Goal: Information Seeking & Learning: Learn about a topic

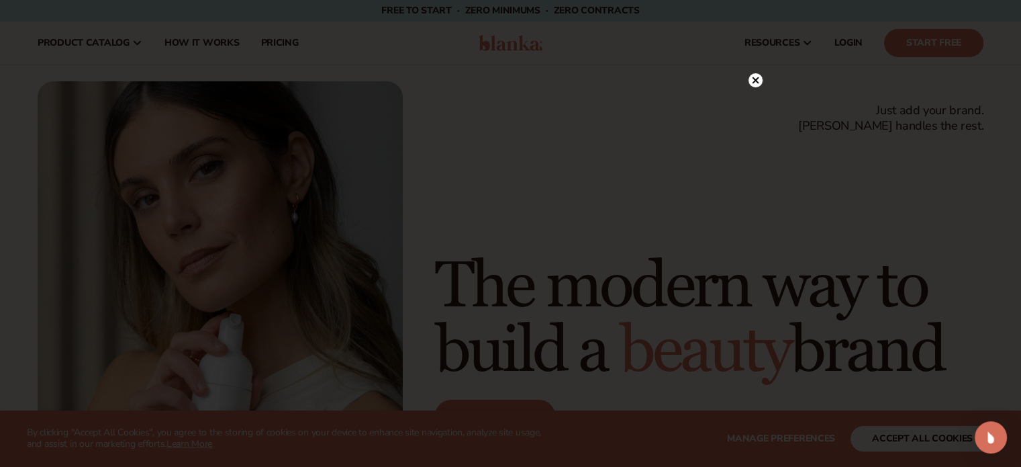
click at [753, 79] on icon at bounding box center [755, 80] width 7 height 7
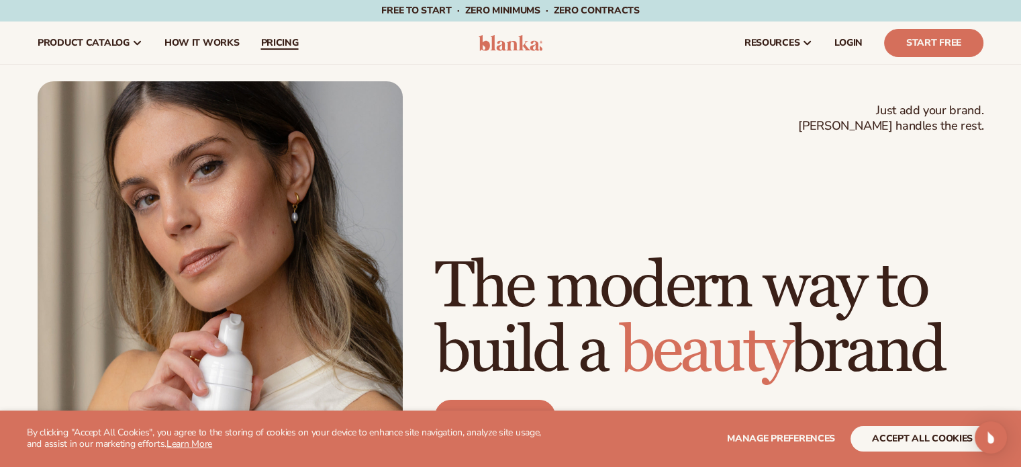
click at [298, 42] on link "pricing" at bounding box center [279, 42] width 59 height 43
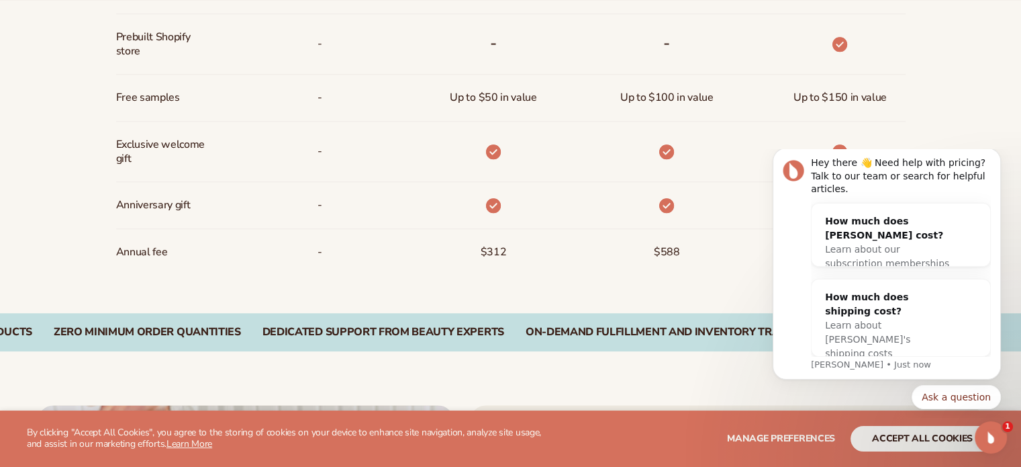
scroll to position [1103, 0]
click at [998, 156] on icon "Dismiss notification" at bounding box center [997, 151] width 7 height 7
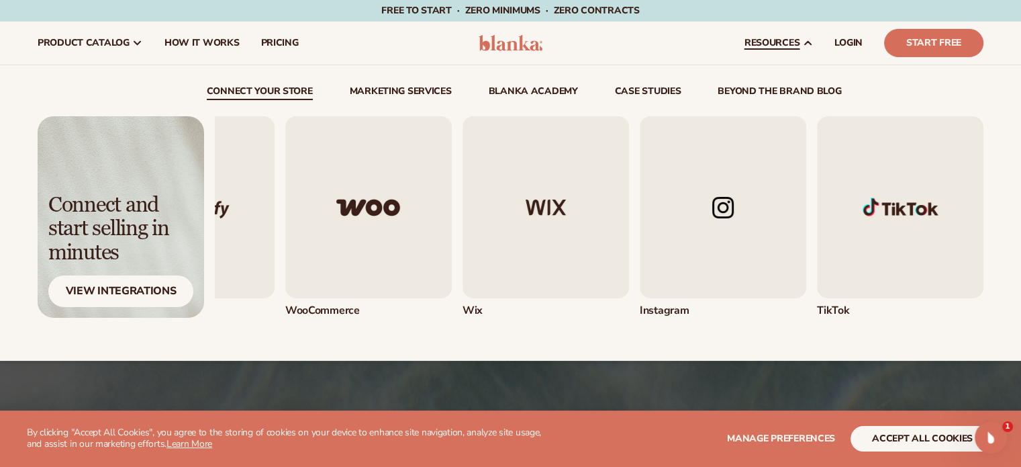
scroll to position [0, 0]
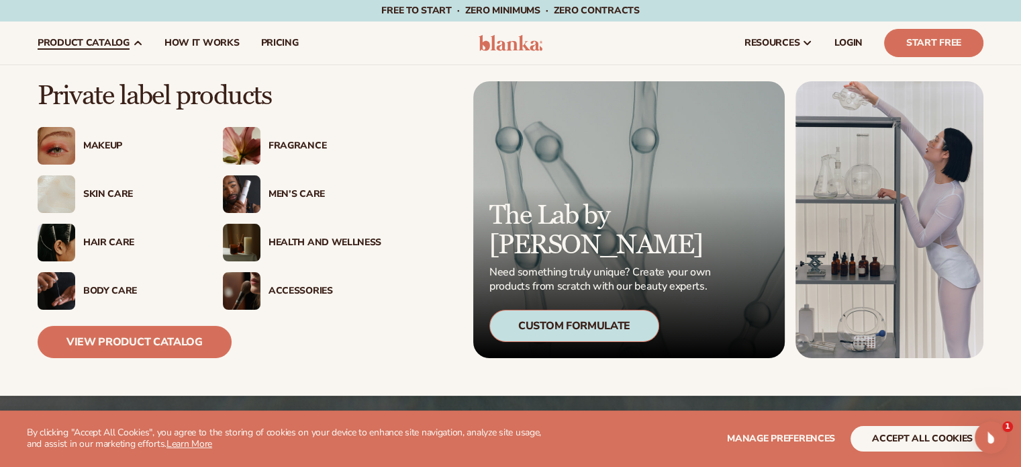
click at [104, 185] on div "Skin Care" at bounding box center [117, 194] width 158 height 38
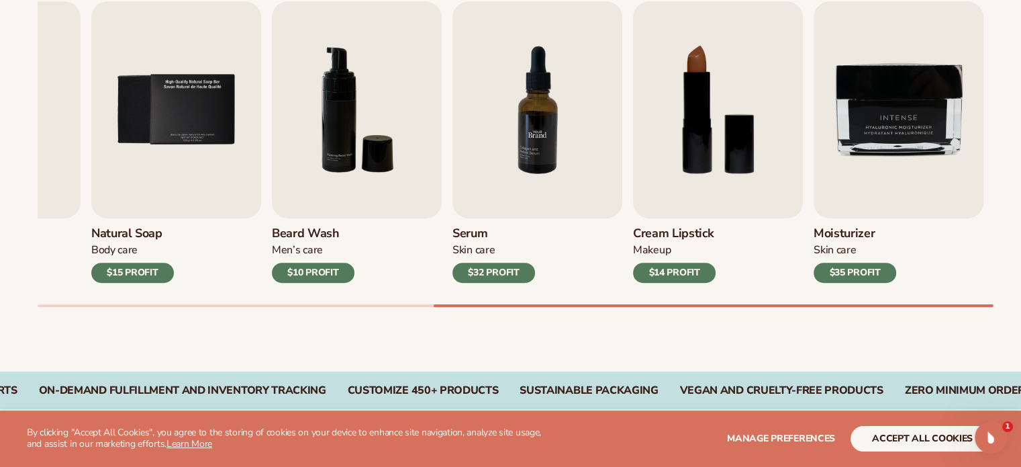
click at [485, 136] on img "7 / 9" at bounding box center [538, 109] width 170 height 217
click at [492, 260] on div "Serum Skin Care $32 PROFIT" at bounding box center [538, 250] width 170 height 64
click at [503, 271] on div "$32 PROFIT" at bounding box center [494, 273] width 83 height 20
click at [502, 192] on img "7 / 9" at bounding box center [538, 109] width 170 height 217
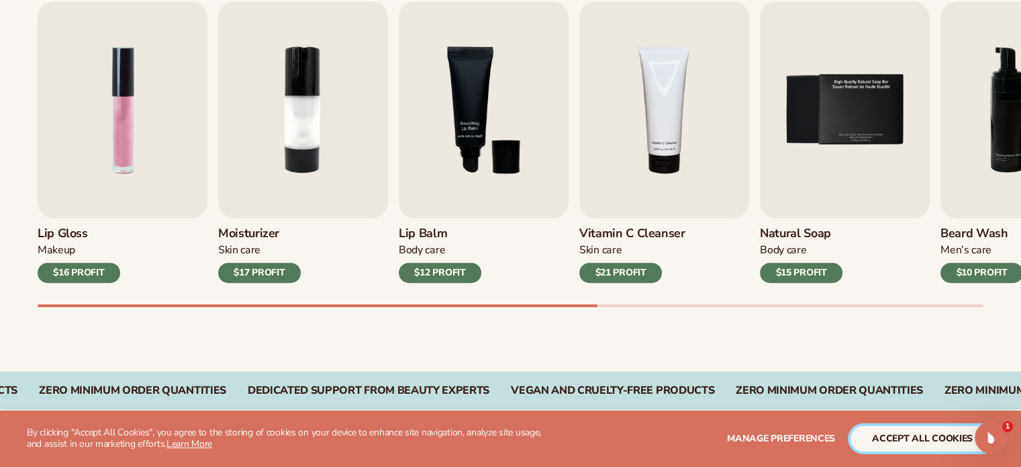
click at [897, 443] on button "accept all cookies" at bounding box center [923, 439] width 144 height 26
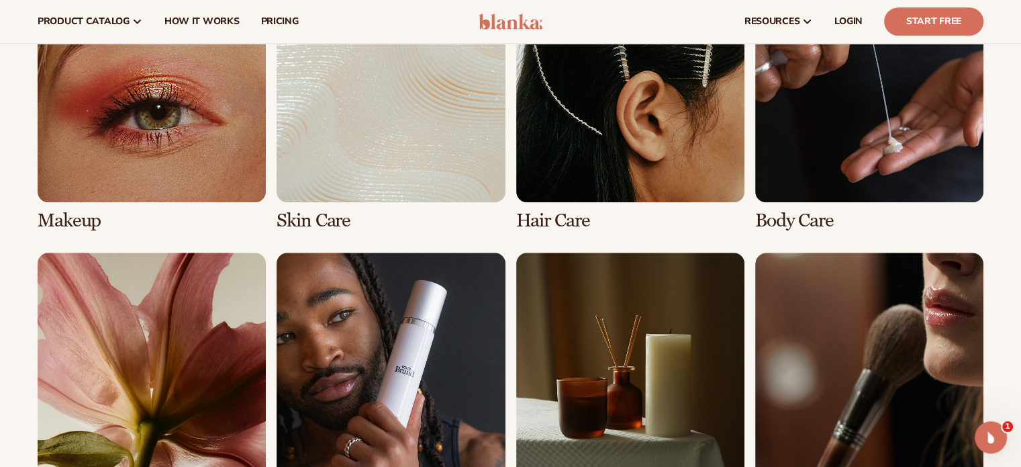
scroll to position [1034, 0]
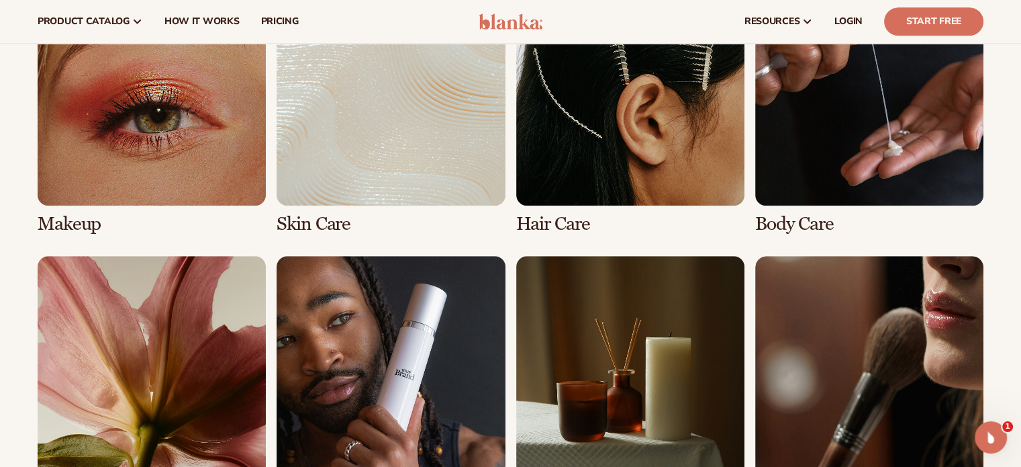
click at [445, 111] on link "2 / 8" at bounding box center [391, 105] width 228 height 257
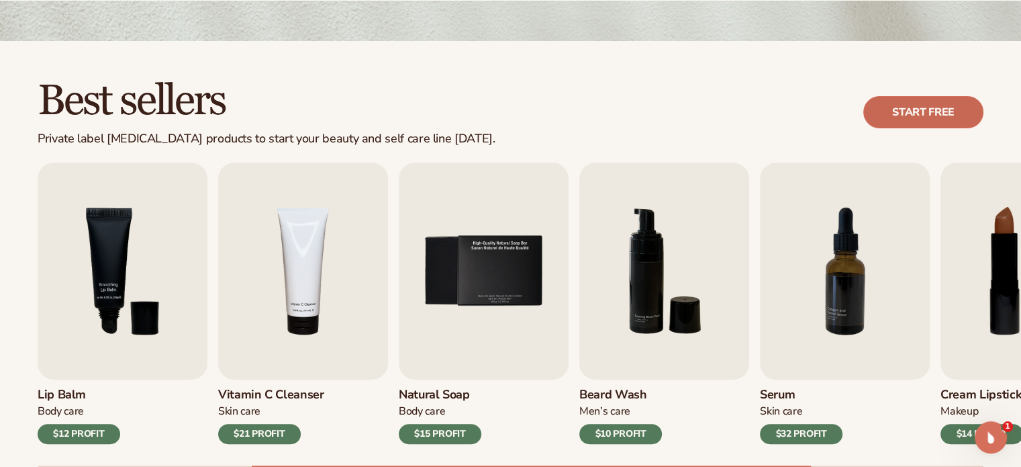
click at [895, 113] on link "Start free" at bounding box center [924, 112] width 120 height 32
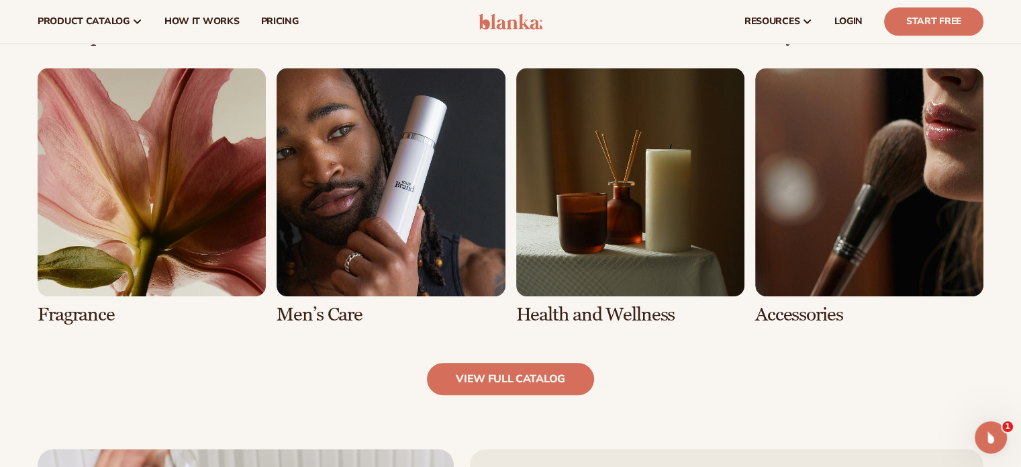
scroll to position [1158, 0]
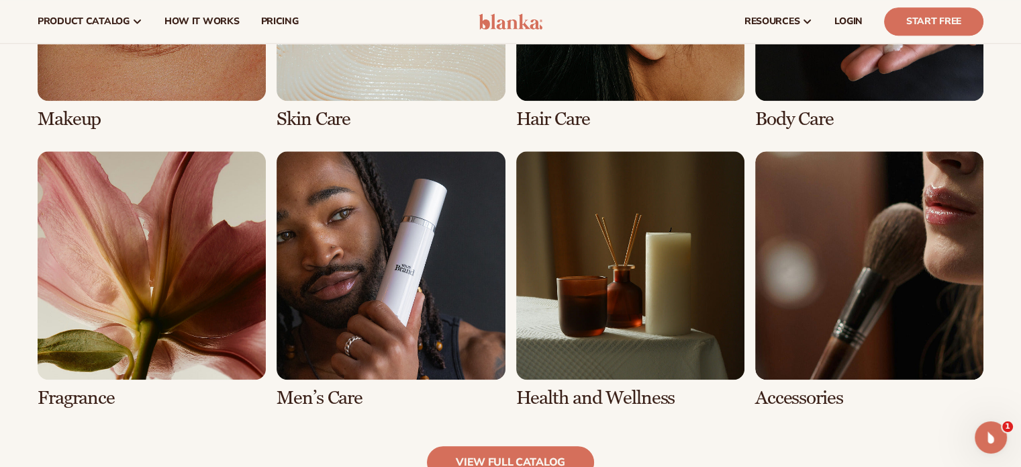
click at [508, 199] on div "Makeup Skin Care Hair Care Body Care" at bounding box center [511, 140] width 946 height 536
click at [424, 205] on link "6 / 8" at bounding box center [391, 279] width 228 height 257
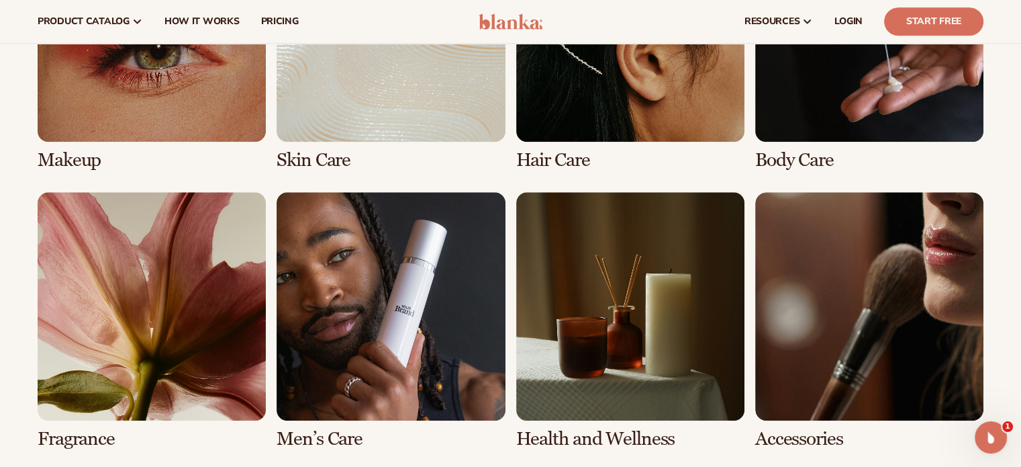
scroll to position [1093, 0]
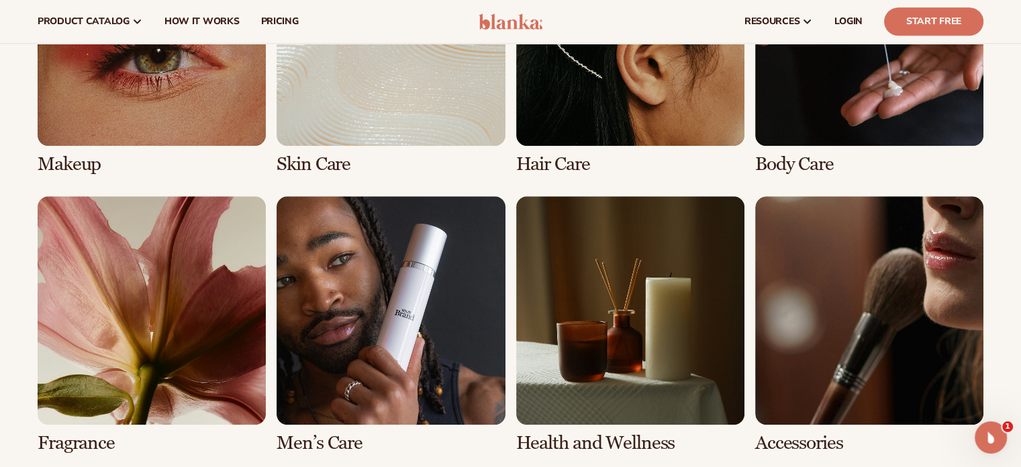
click at [150, 281] on link "5 / 8" at bounding box center [152, 324] width 228 height 257
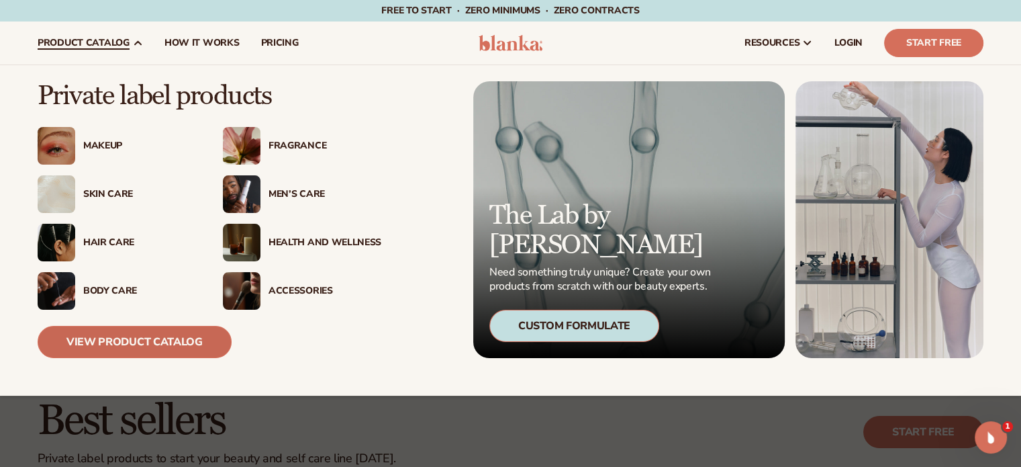
click at [153, 334] on link "View Product Catalog" at bounding box center [135, 342] width 194 height 32
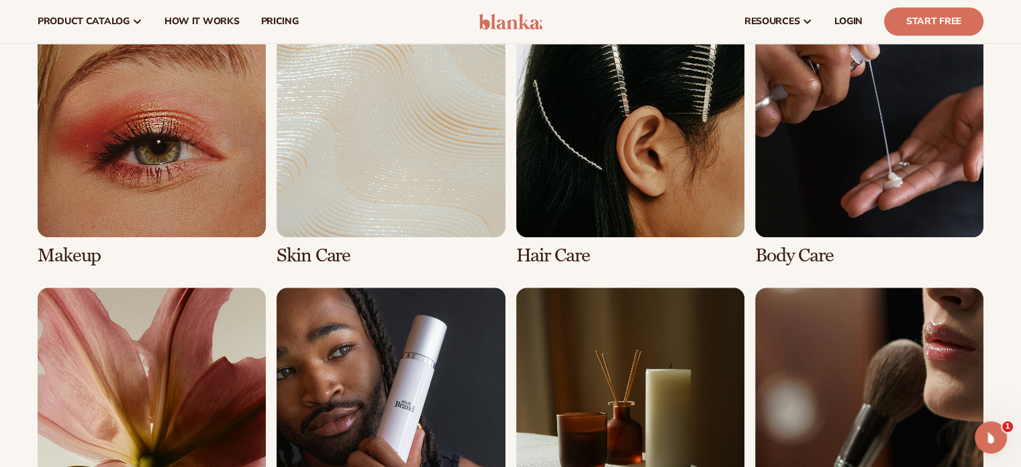
scroll to position [991, 0]
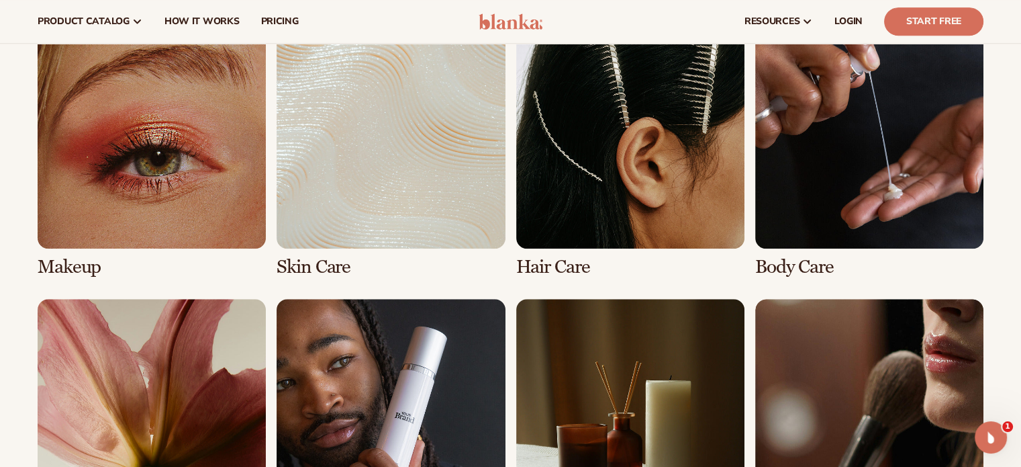
click at [363, 134] on link "2 / 8" at bounding box center [391, 148] width 228 height 257
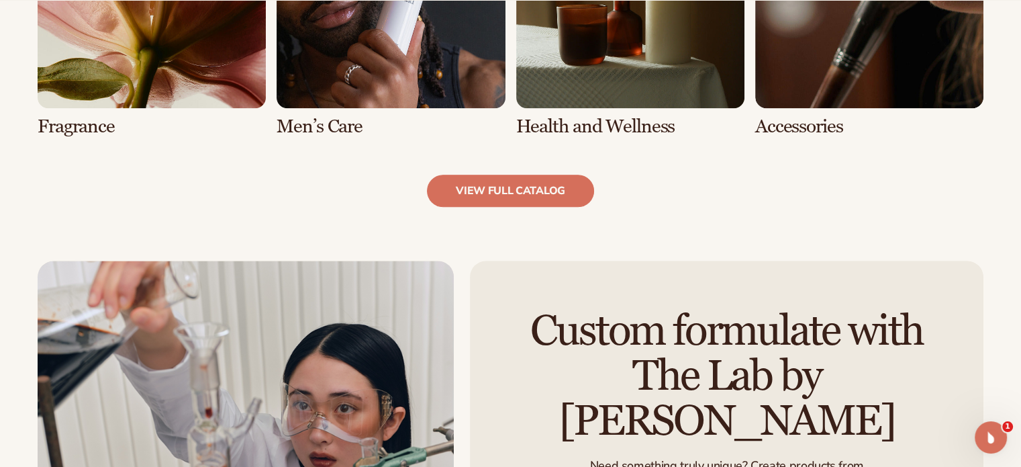
scroll to position [1433, 0]
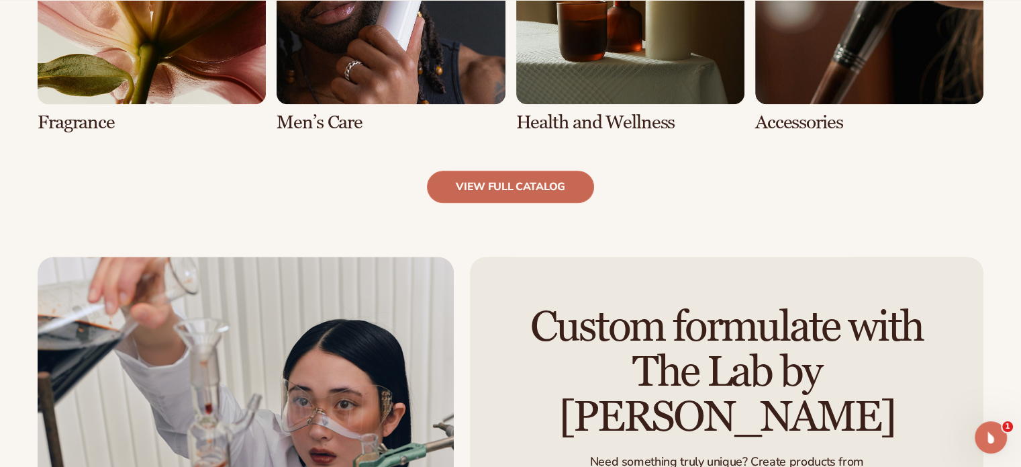
click at [529, 180] on link "view full catalog" at bounding box center [510, 187] width 167 height 32
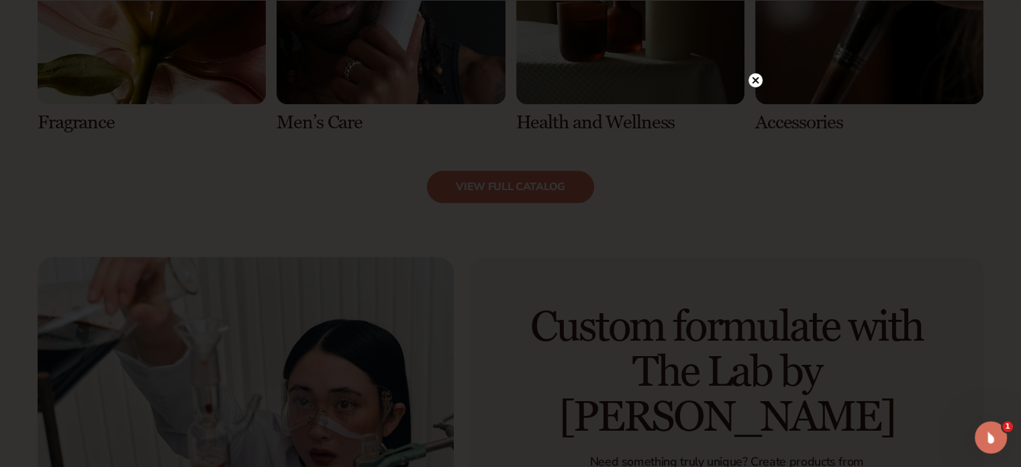
click at [757, 74] on circle at bounding box center [756, 80] width 14 height 14
